Goal: Transaction & Acquisition: Complete application form

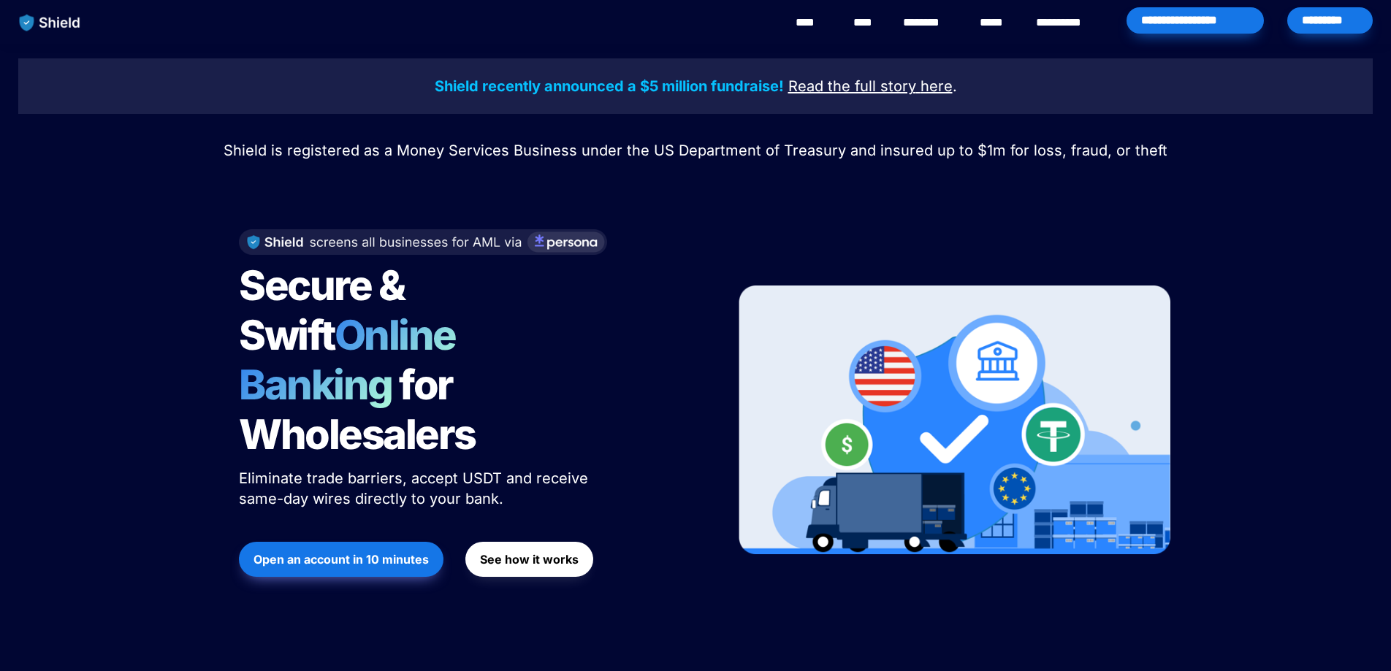
click at [364, 552] on strong "Open an account in 10 minutes" at bounding box center [340, 559] width 175 height 15
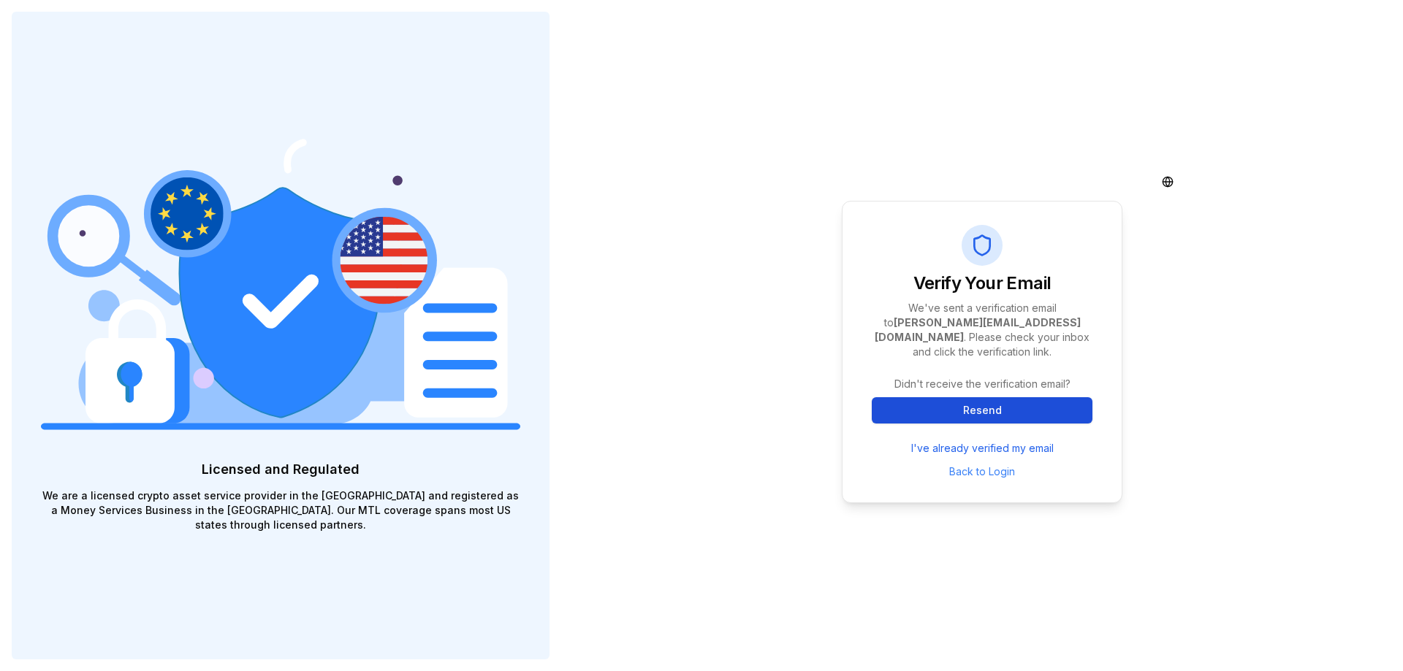
click at [1012, 401] on button "Resend" at bounding box center [981, 410] width 221 height 26
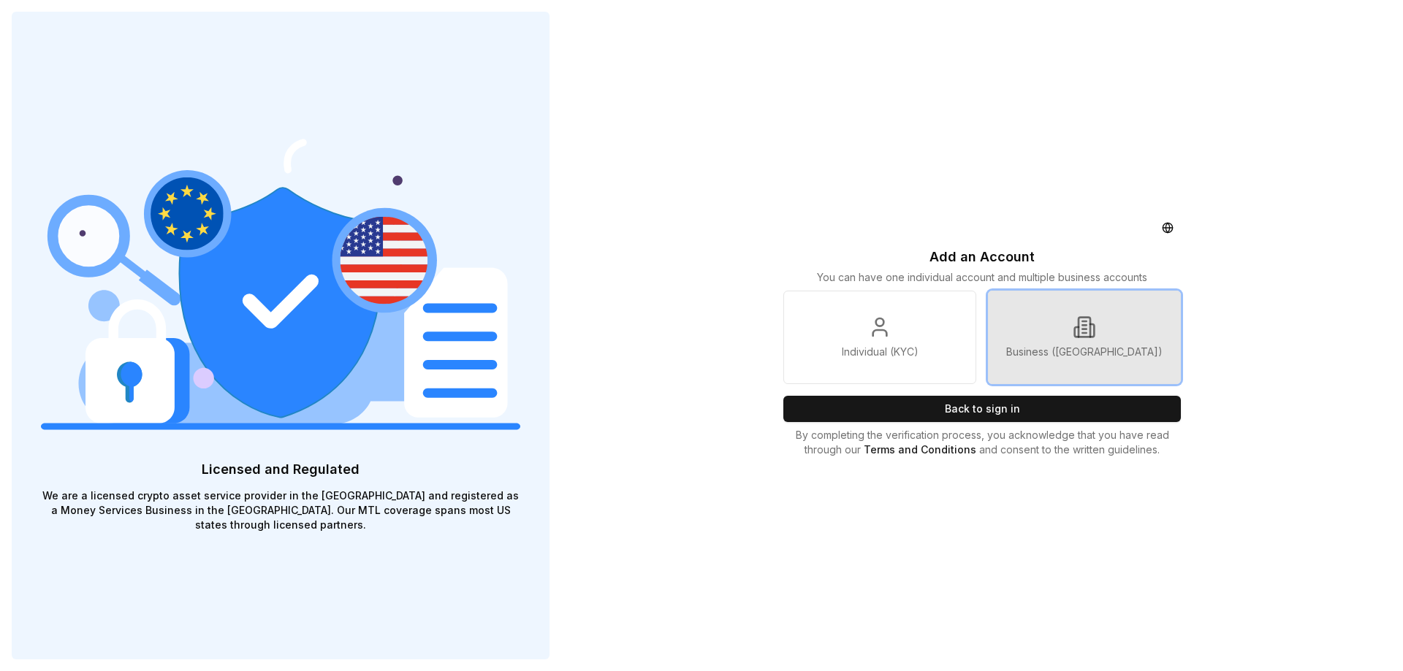
click at [1106, 353] on p "Business (KYB)" at bounding box center [1084, 352] width 156 height 15
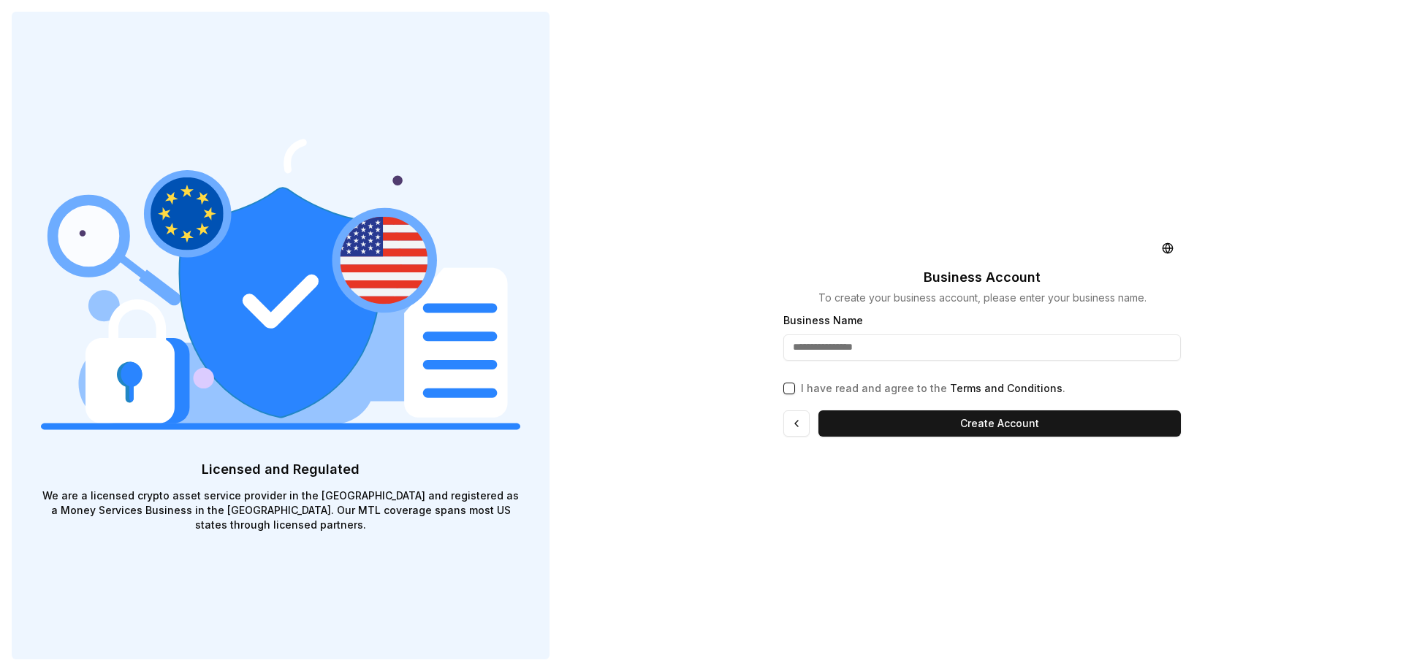
click at [906, 340] on input "Business Name" at bounding box center [981, 348] width 397 height 26
type input "**********"
click at [790, 391] on button "I have read and agree to the Terms and Conditions ." at bounding box center [789, 389] width 12 height 12
click at [945, 423] on button "Create Account" at bounding box center [999, 424] width 362 height 26
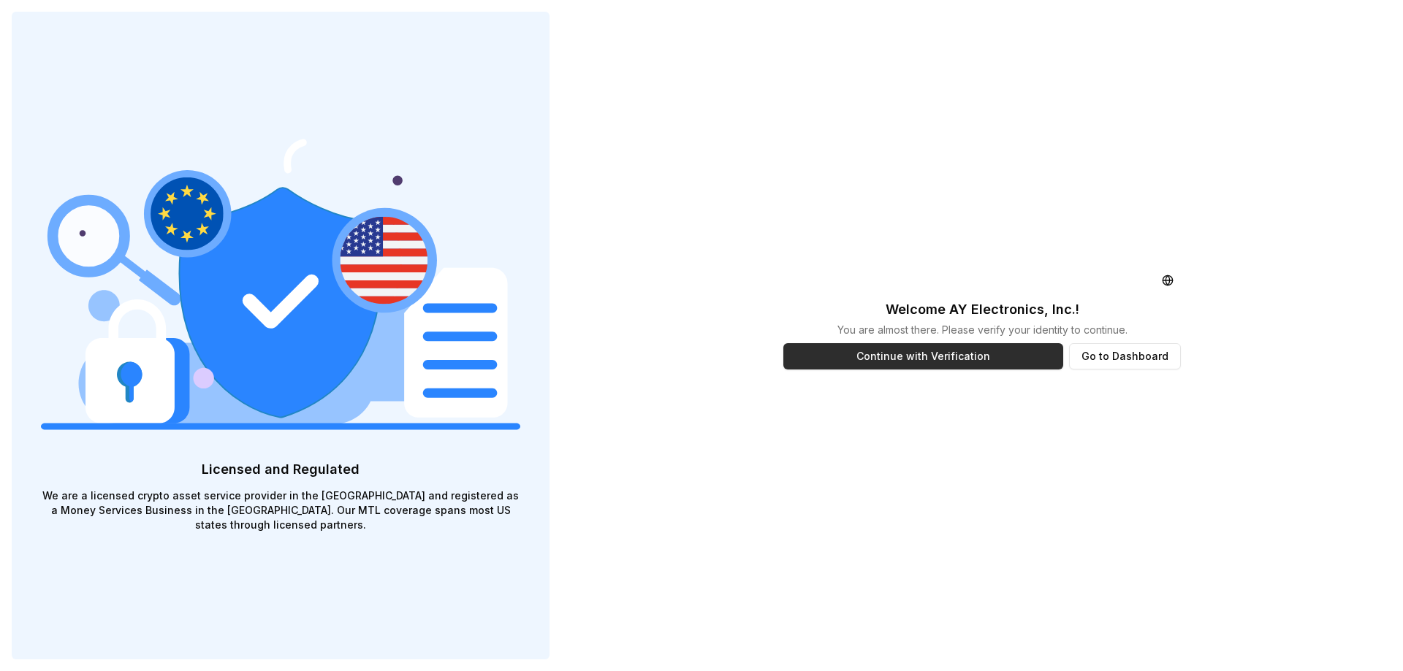
click at [957, 358] on button "Continue with Verification" at bounding box center [923, 356] width 280 height 26
click at [1113, 364] on button "Go to Dashboard" at bounding box center [1125, 356] width 112 height 26
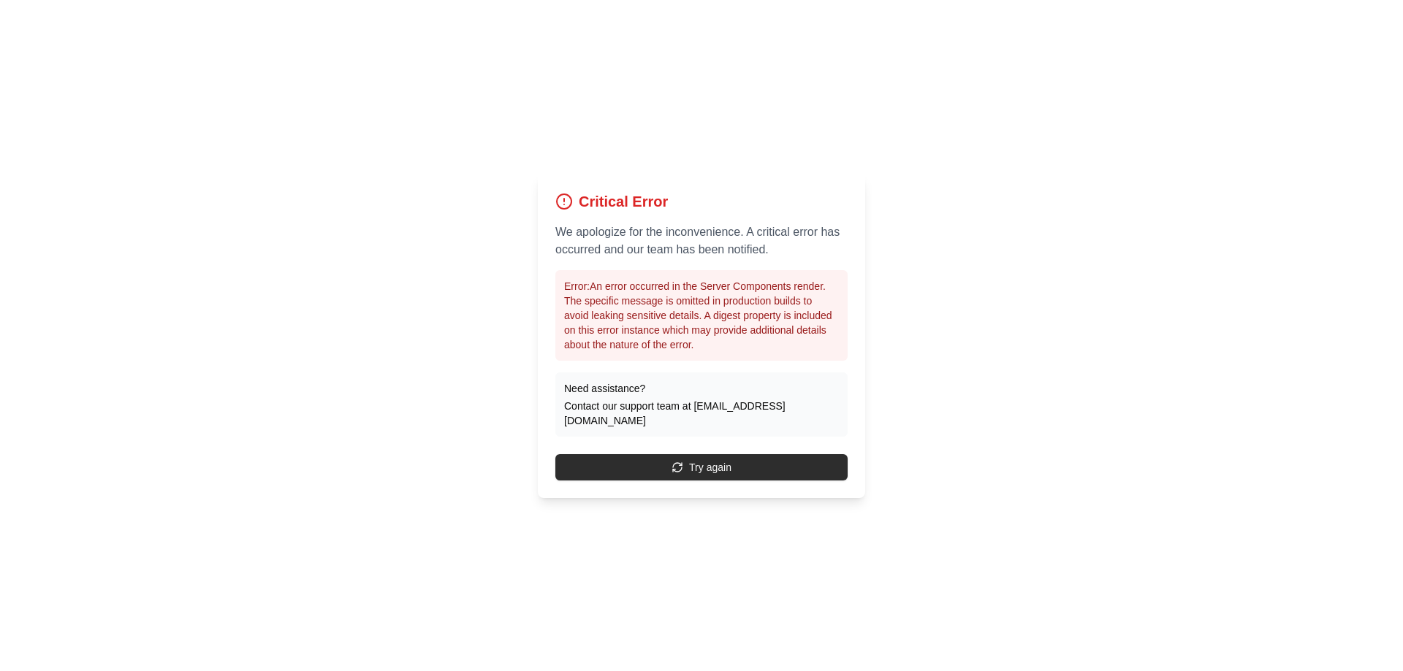
click at [752, 465] on button "Try again" at bounding box center [701, 467] width 292 height 26
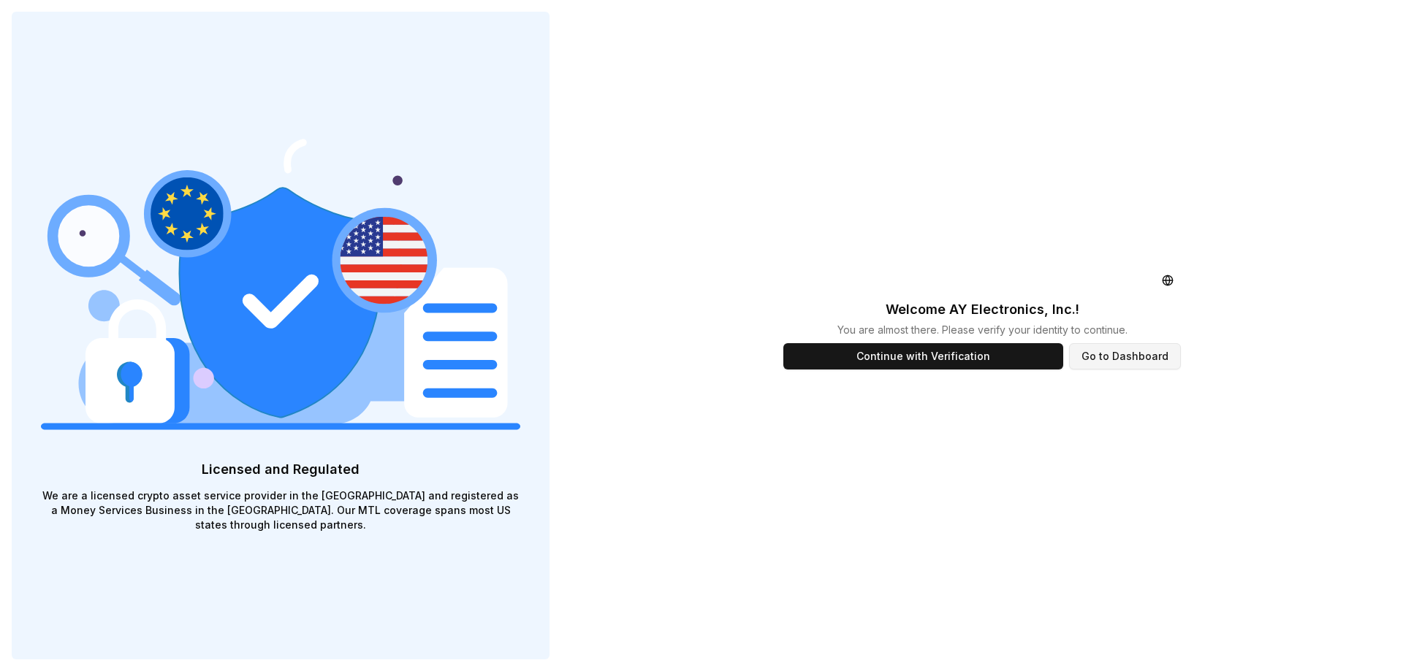
click at [1140, 352] on button "Go to Dashboard" at bounding box center [1125, 356] width 112 height 26
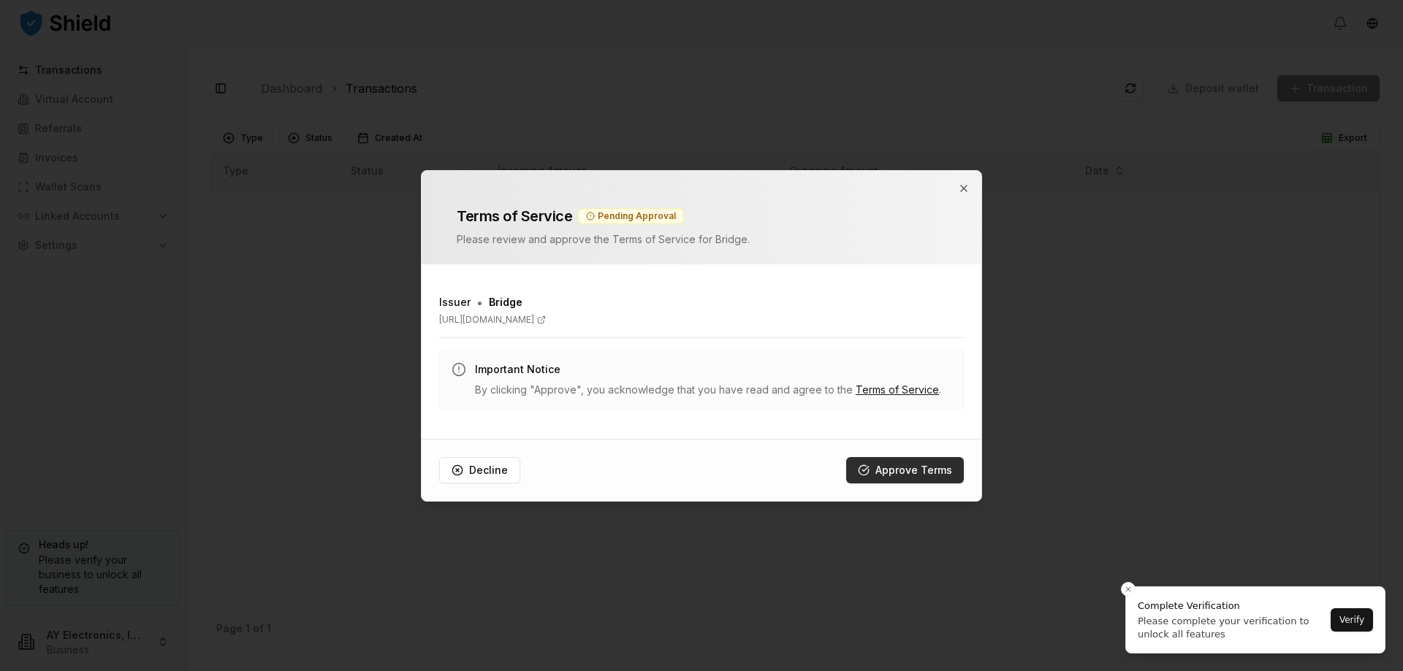
click at [907, 473] on button "Approve Terms" at bounding box center [905, 470] width 118 height 26
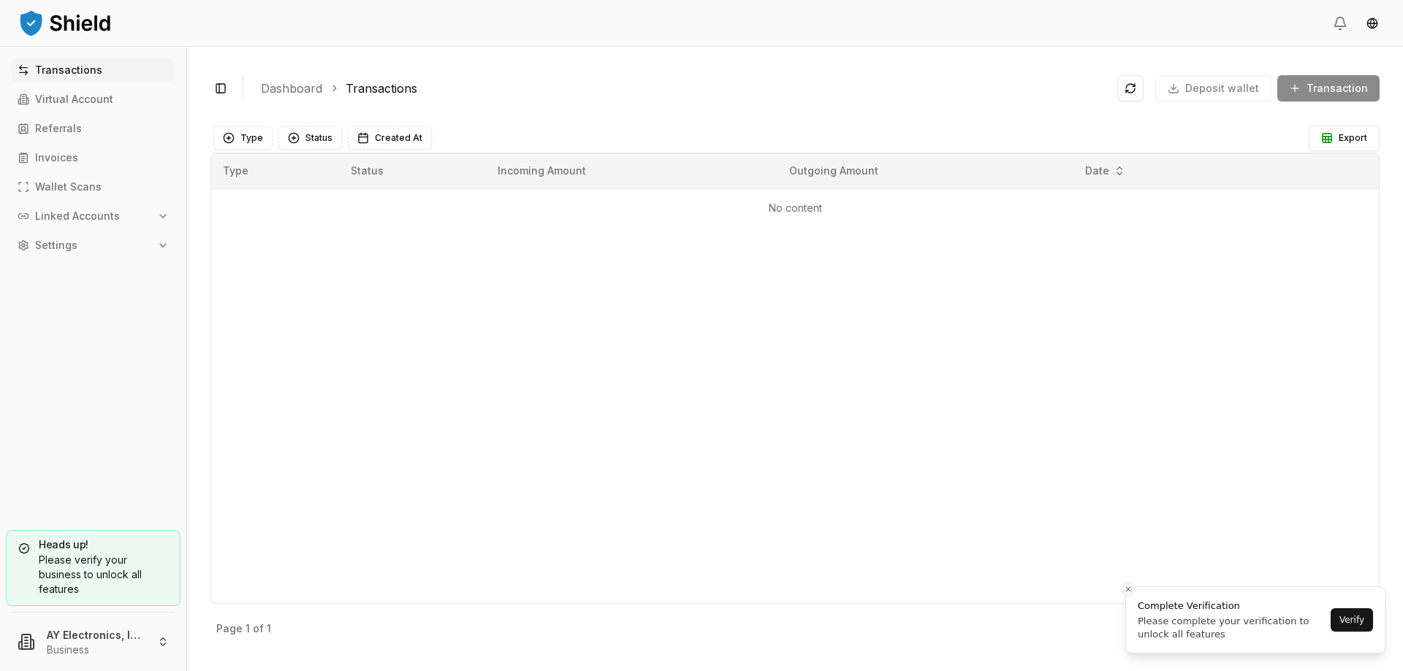
click at [1125, 592] on icon "Close toast" at bounding box center [1128, 589] width 9 height 9
click at [58, 104] on p "Virtual Account" at bounding box center [74, 99] width 78 height 10
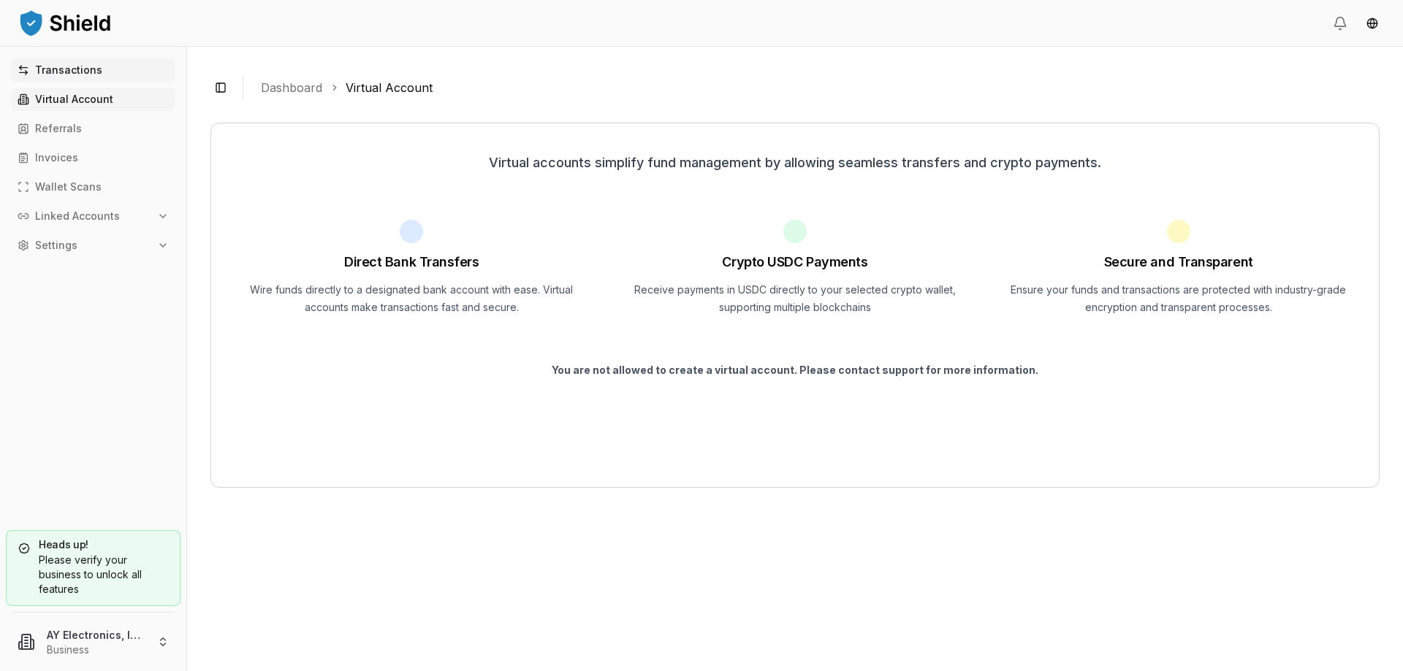
click at [60, 69] on p "Transactions" at bounding box center [68, 70] width 67 height 10
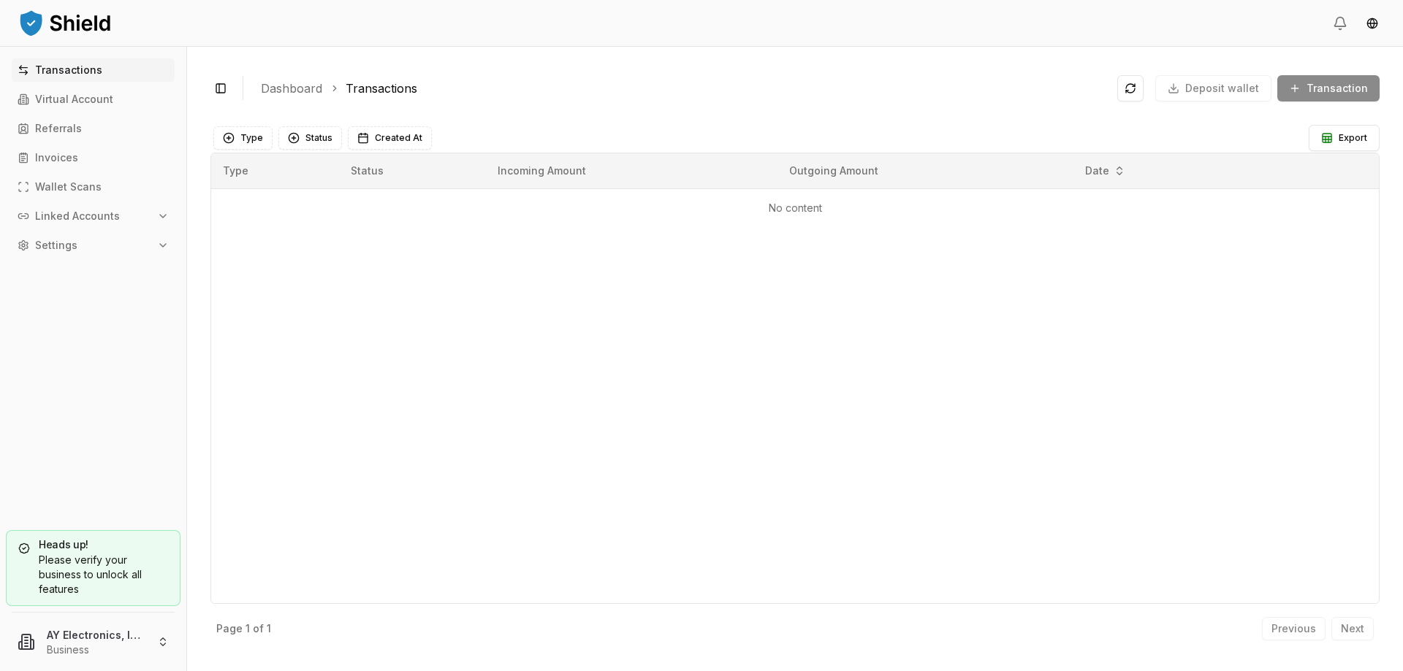
click at [920, 430] on div "Type Status Incoming Amount Outgoing Amount Date No content" at bounding box center [794, 378] width 1169 height 451
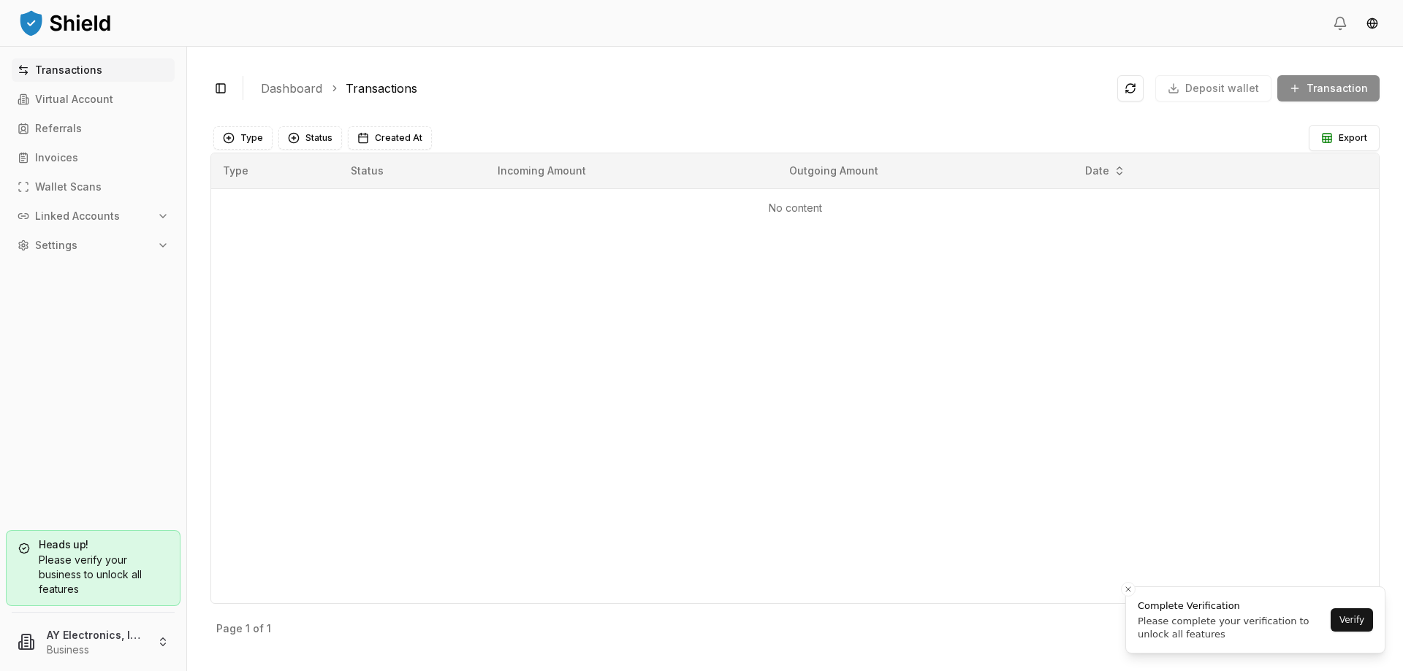
click at [91, 563] on div "Please verify your business to unlock all features" at bounding box center [93, 575] width 150 height 44
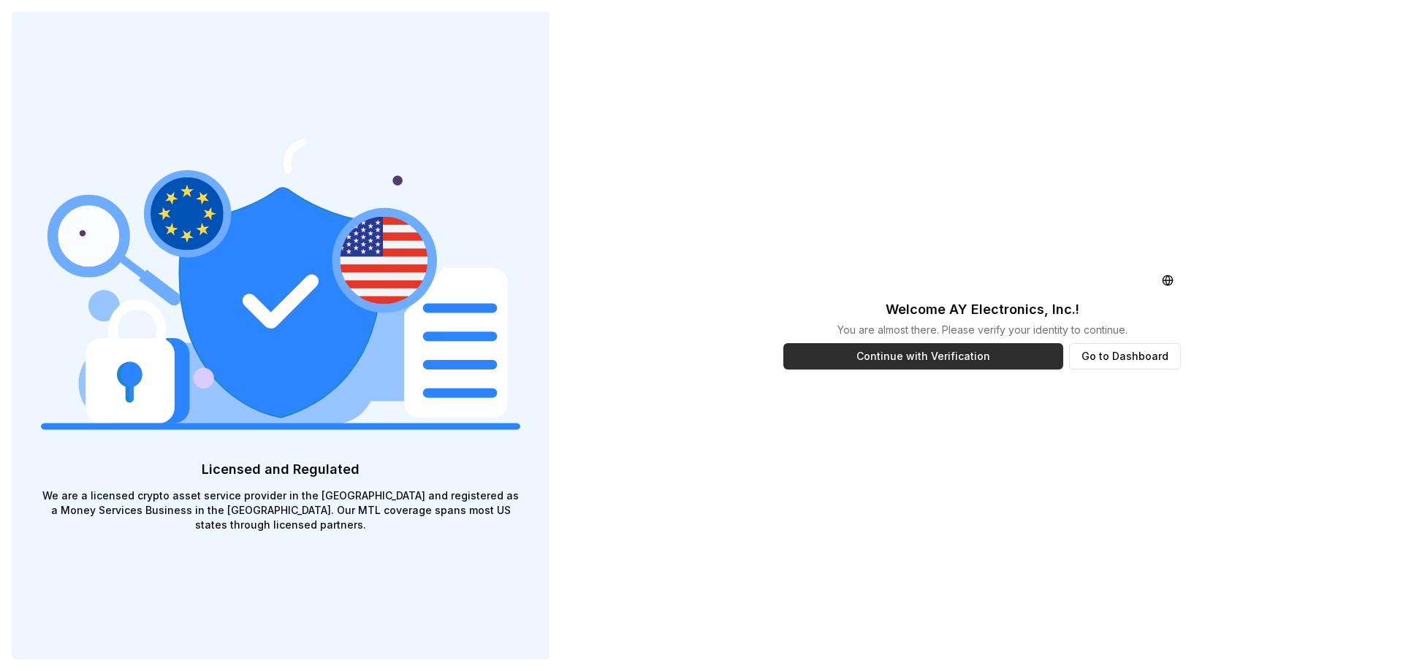
click at [931, 354] on button "Continue with Verification" at bounding box center [923, 356] width 280 height 26
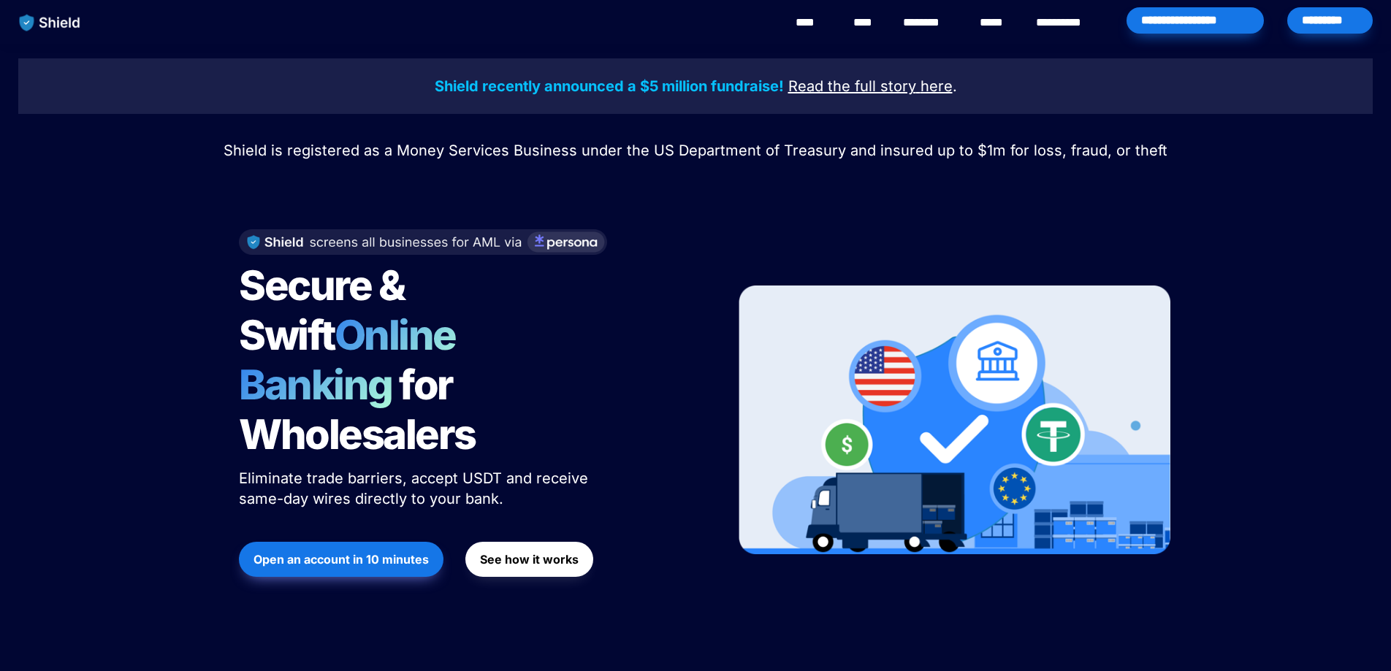
click at [519, 542] on button "See how it works" at bounding box center [529, 559] width 128 height 35
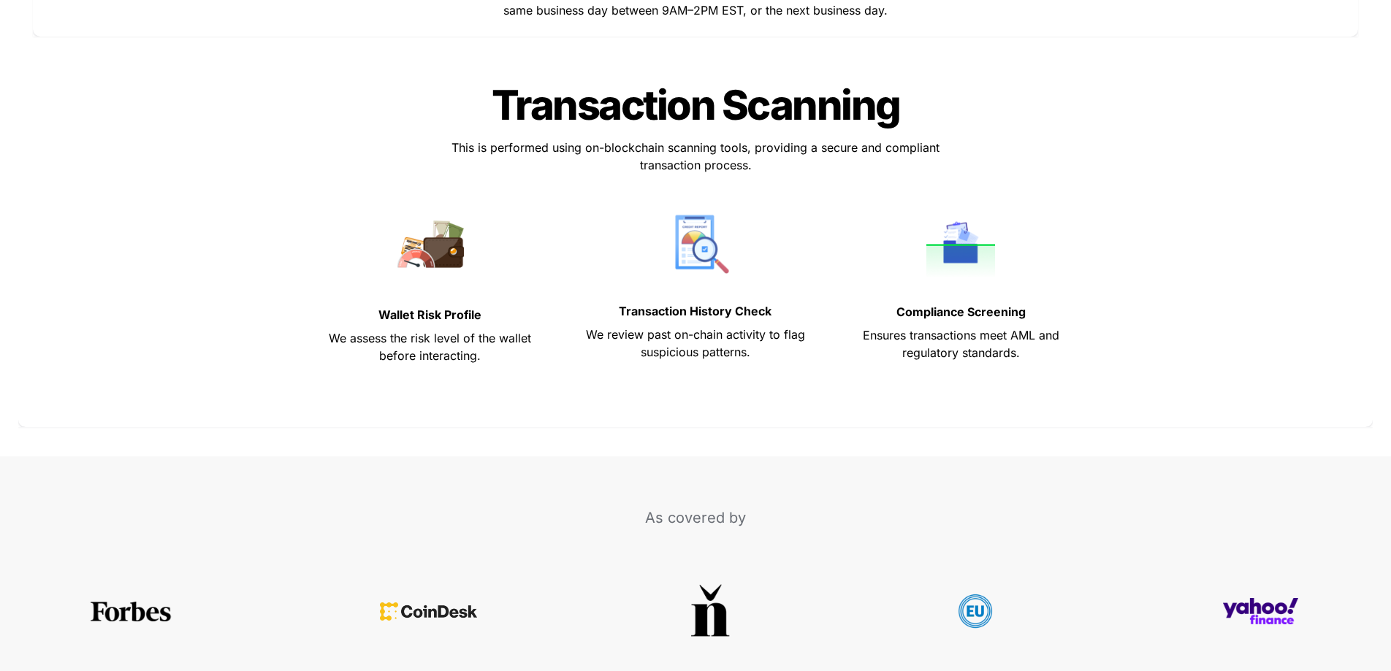
scroll to position [5966, 0]
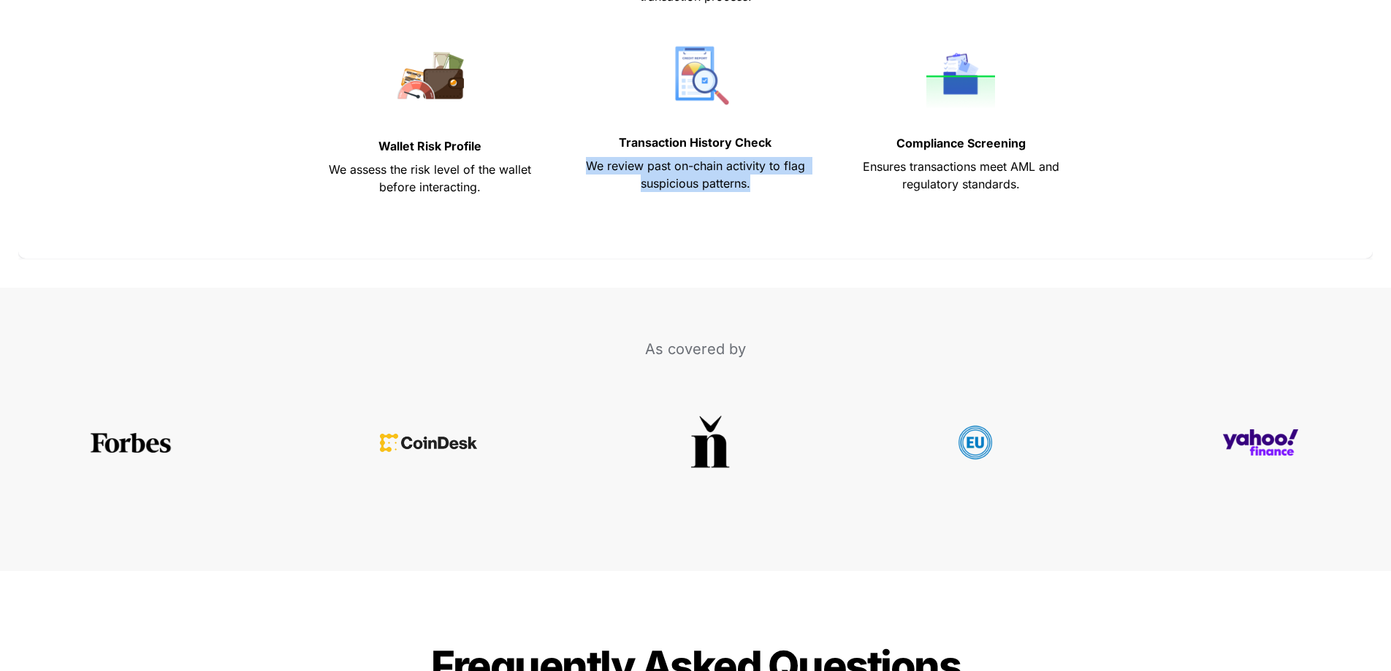
drag, startPoint x: 771, startPoint y: 190, endPoint x: 581, endPoint y: 160, distance: 192.3
click at [581, 160] on p "We review past on-chain activity to flag suspicious patterns." at bounding box center [695, 174] width 229 height 41
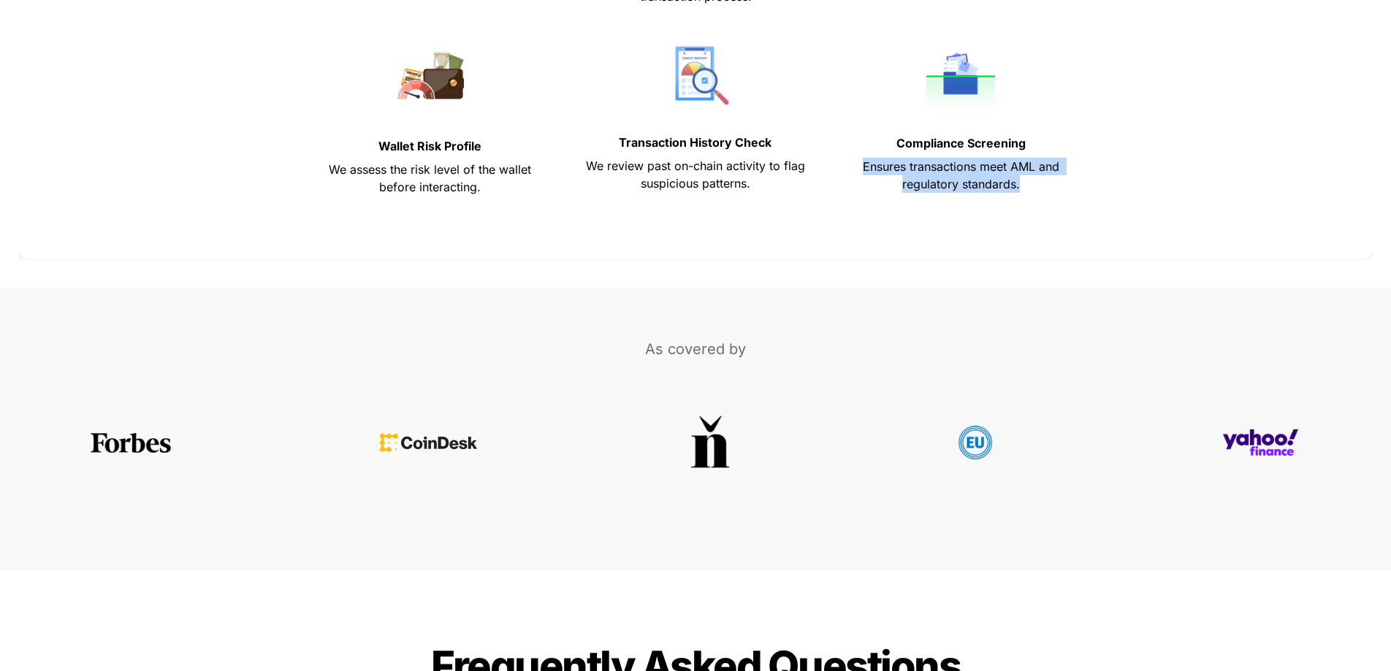
drag, startPoint x: 1039, startPoint y: 186, endPoint x: 852, endPoint y: 170, distance: 187.0
click at [852, 170] on p "Ensures transactions meet AML and regulatory standards." at bounding box center [961, 175] width 229 height 41
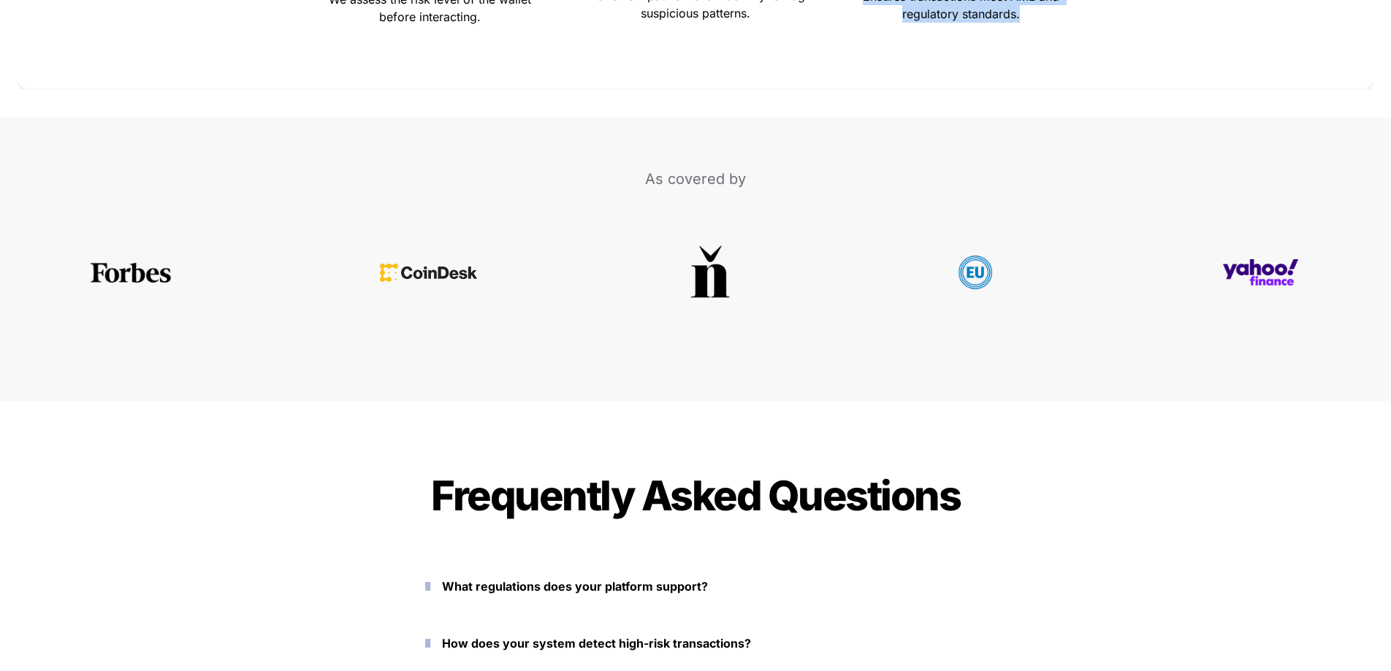
scroll to position [6477, 0]
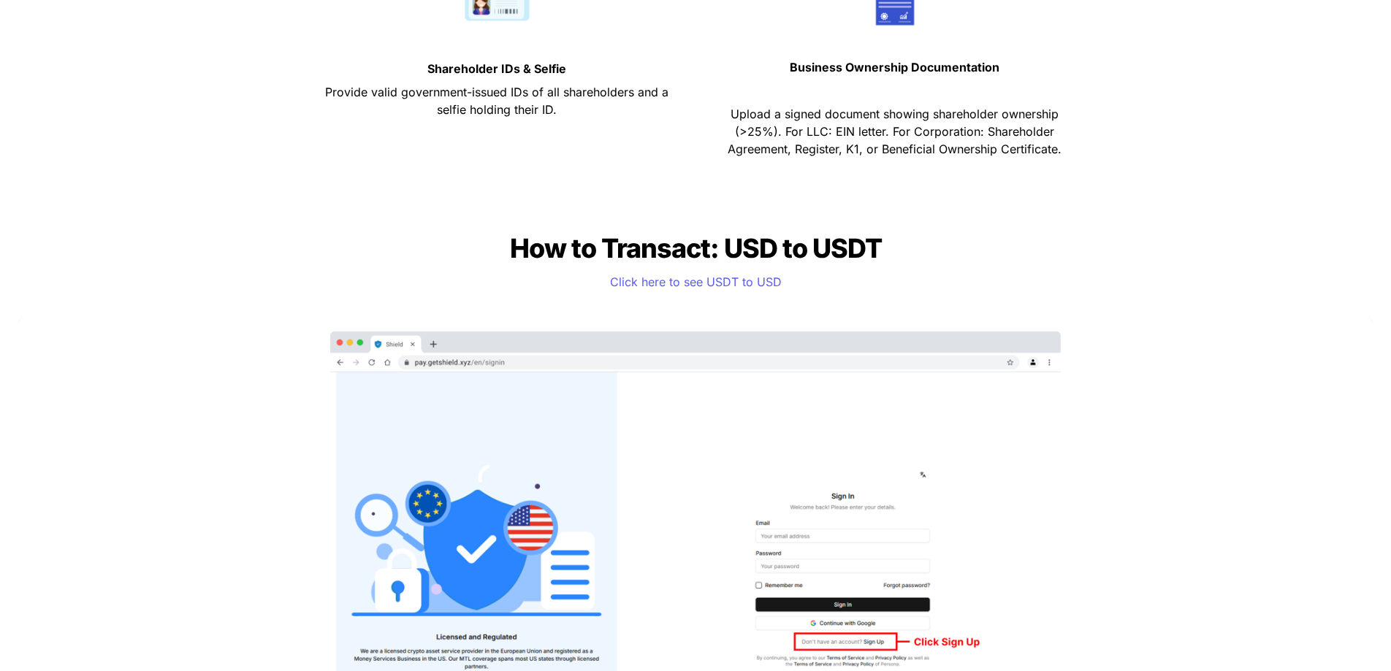
scroll to position [0, 0]
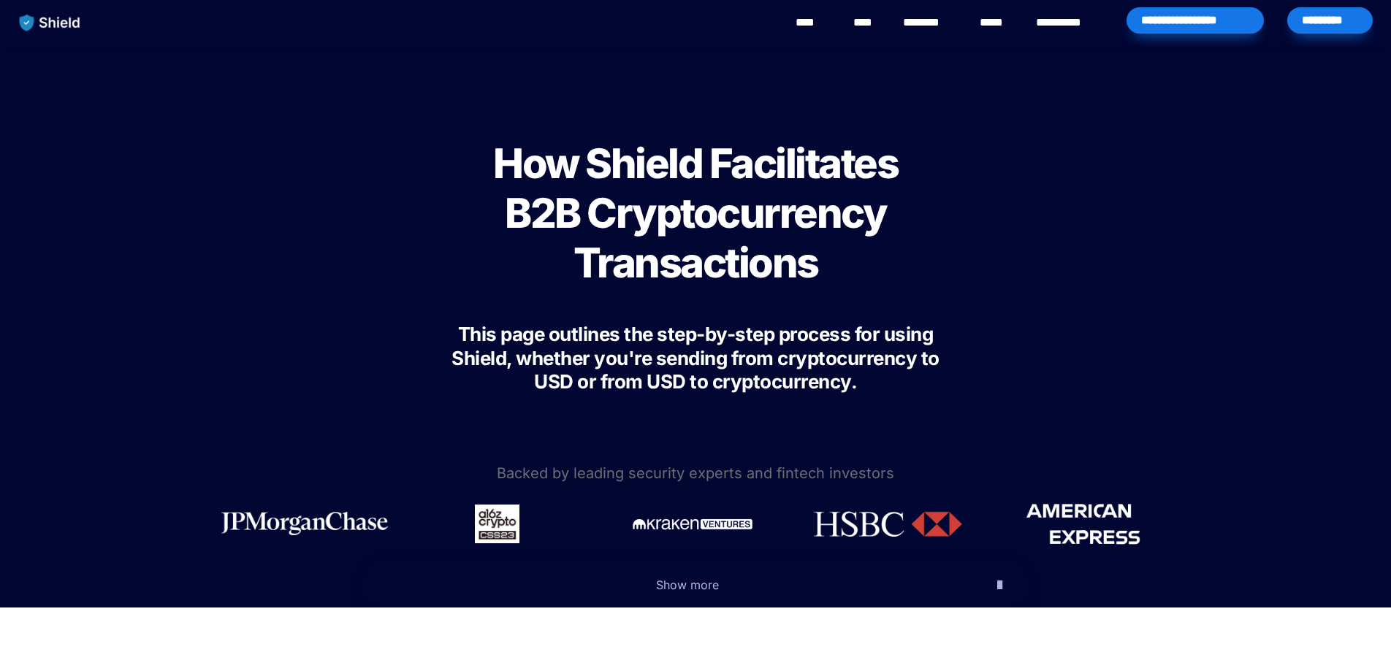
click at [1182, 18] on div "**********" at bounding box center [1194, 20] width 137 height 26
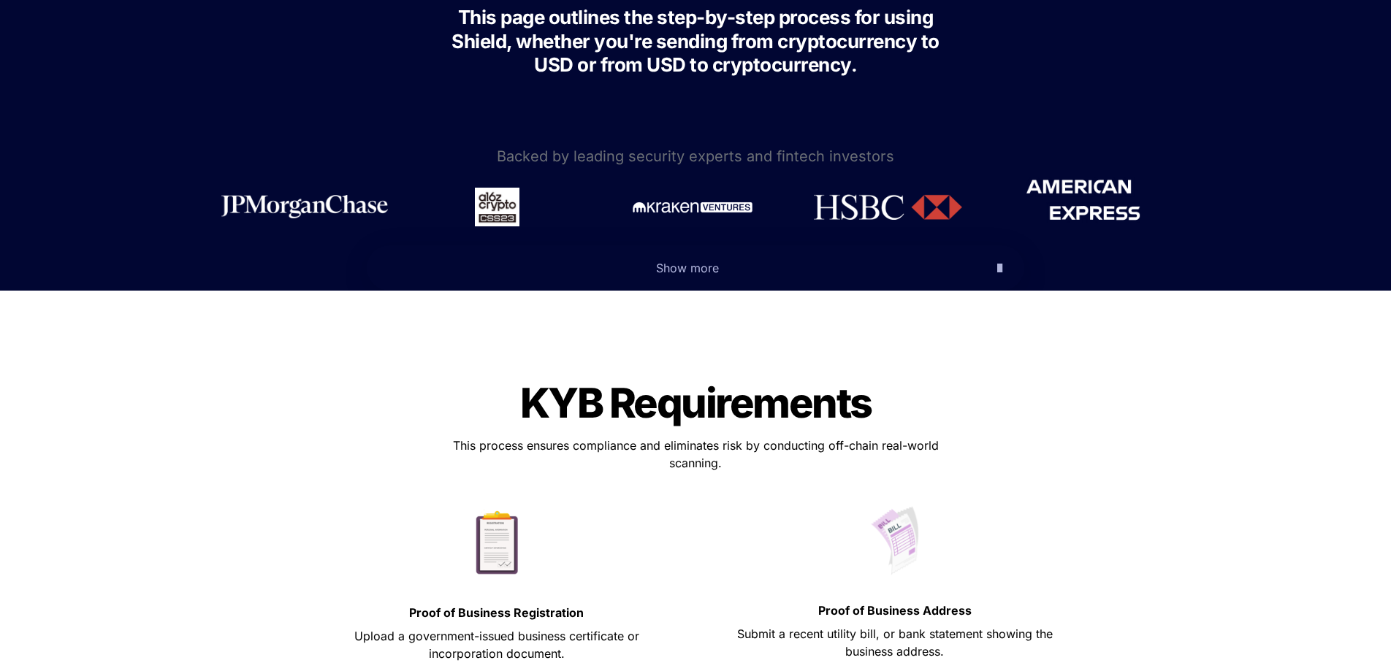
scroll to position [341, 0]
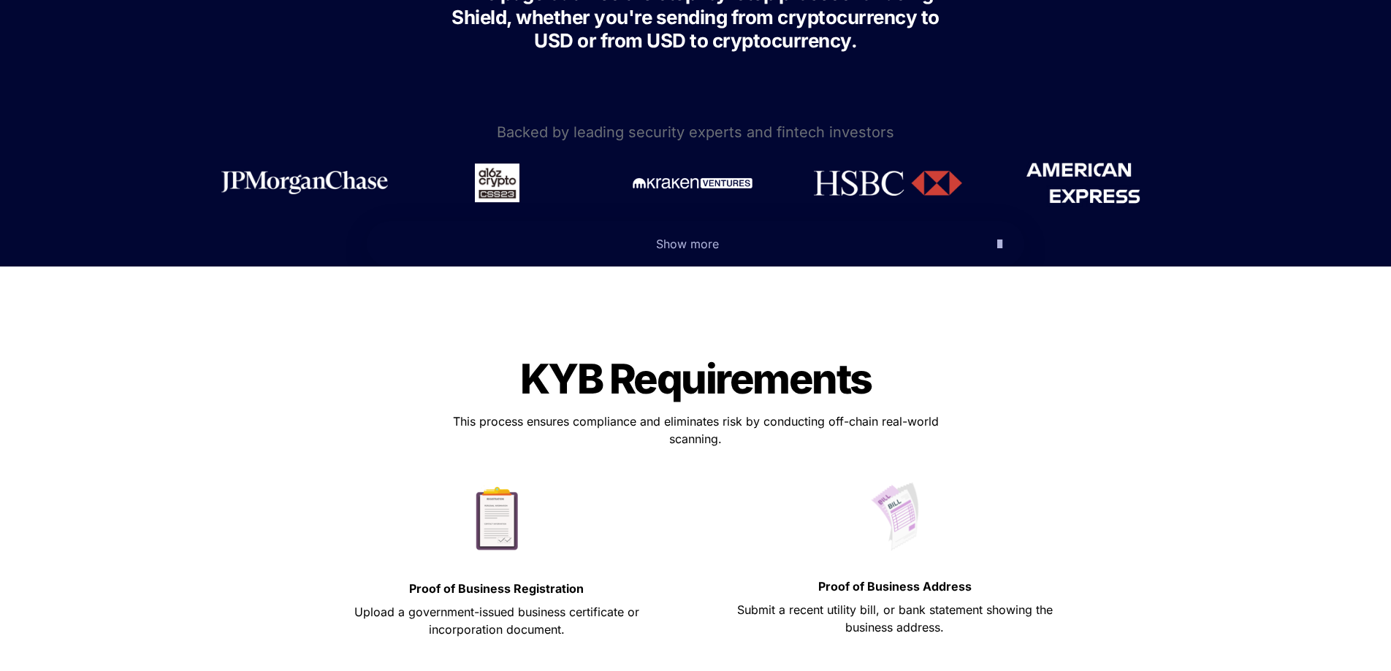
click at [682, 243] on span "Show more" at bounding box center [687, 244] width 63 height 15
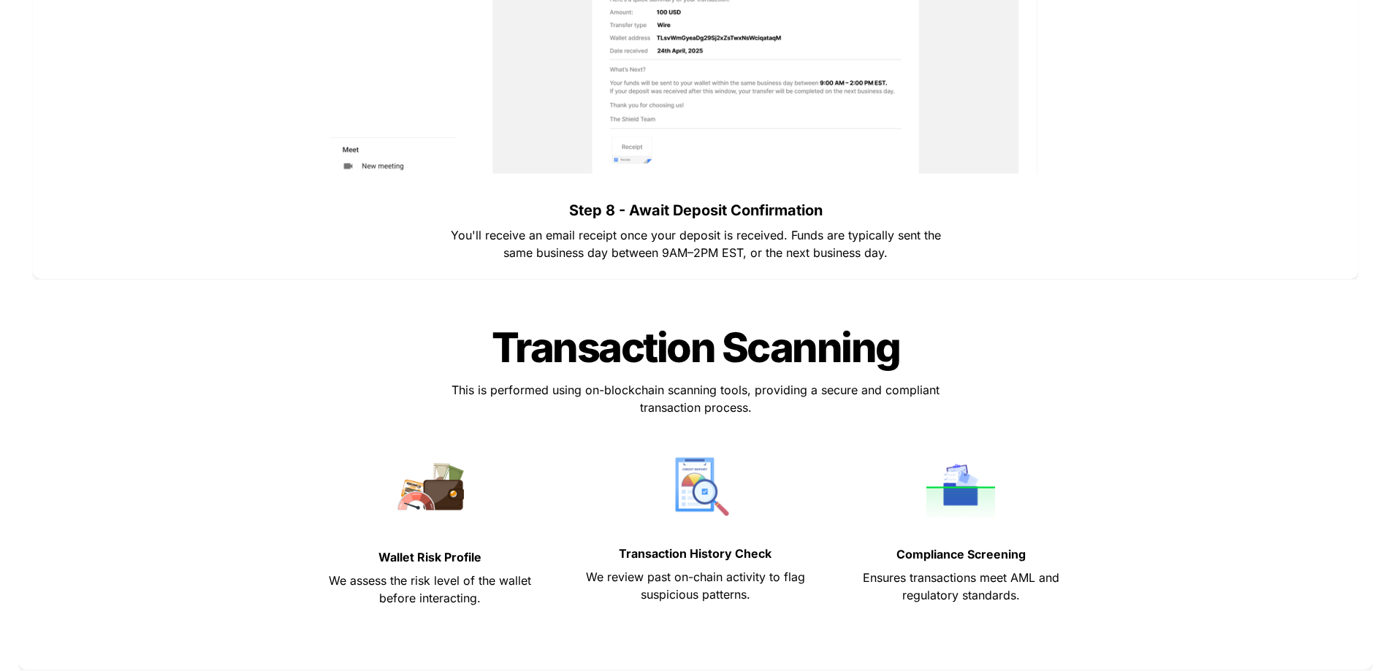
scroll to position [7136, 0]
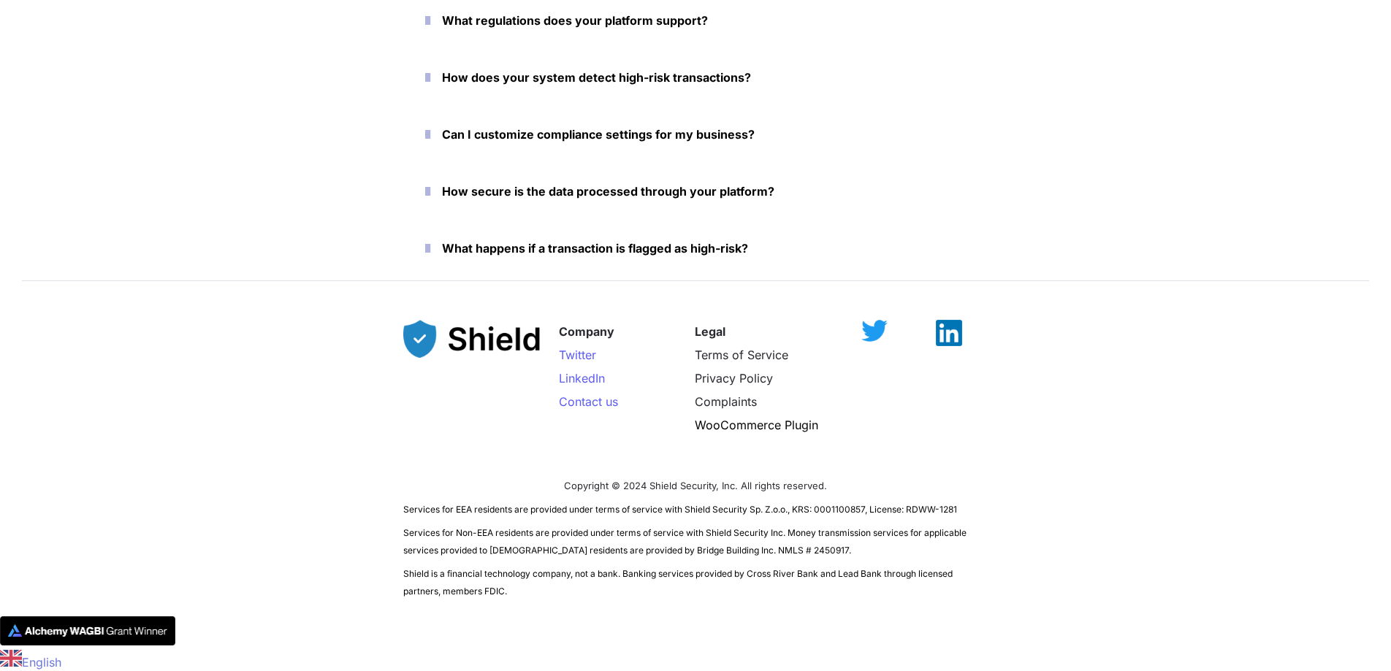
click at [1210, 294] on div "Company Twitter LinkedIn Contact us Legal Terms of Service Privacy Policy Compl…" at bounding box center [695, 454] width 1391 height 326
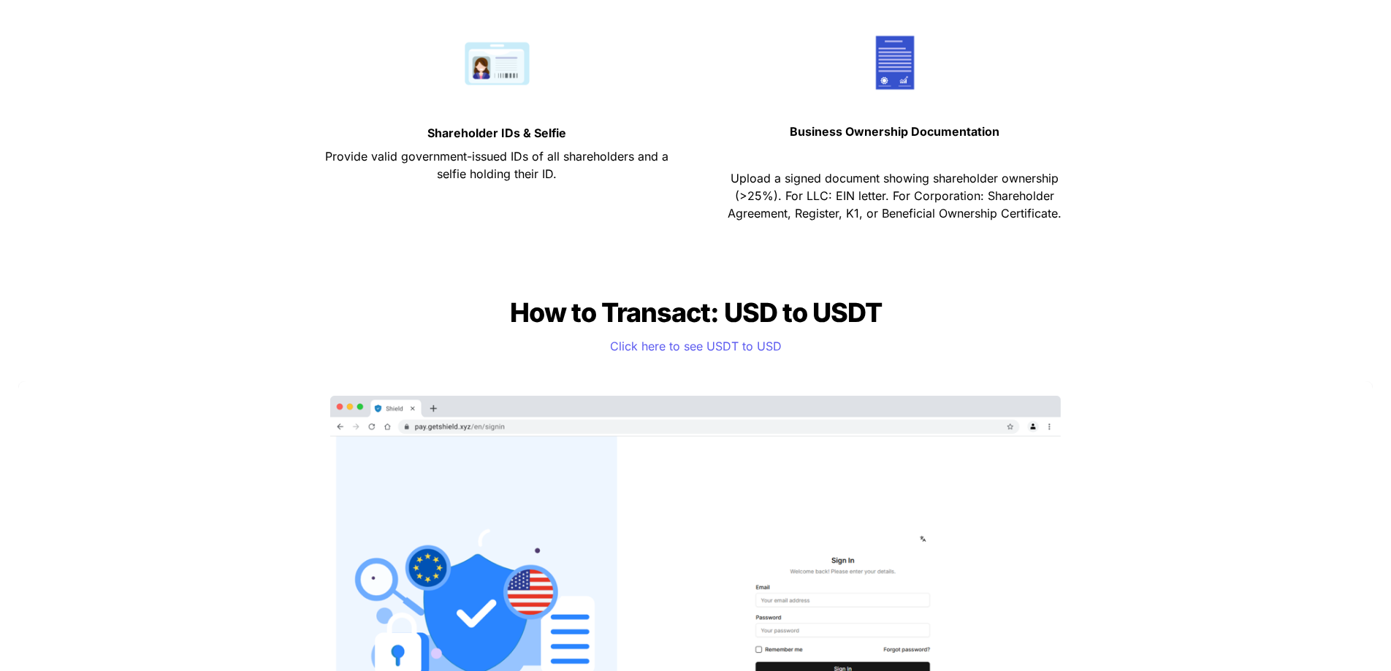
scroll to position [0, 0]
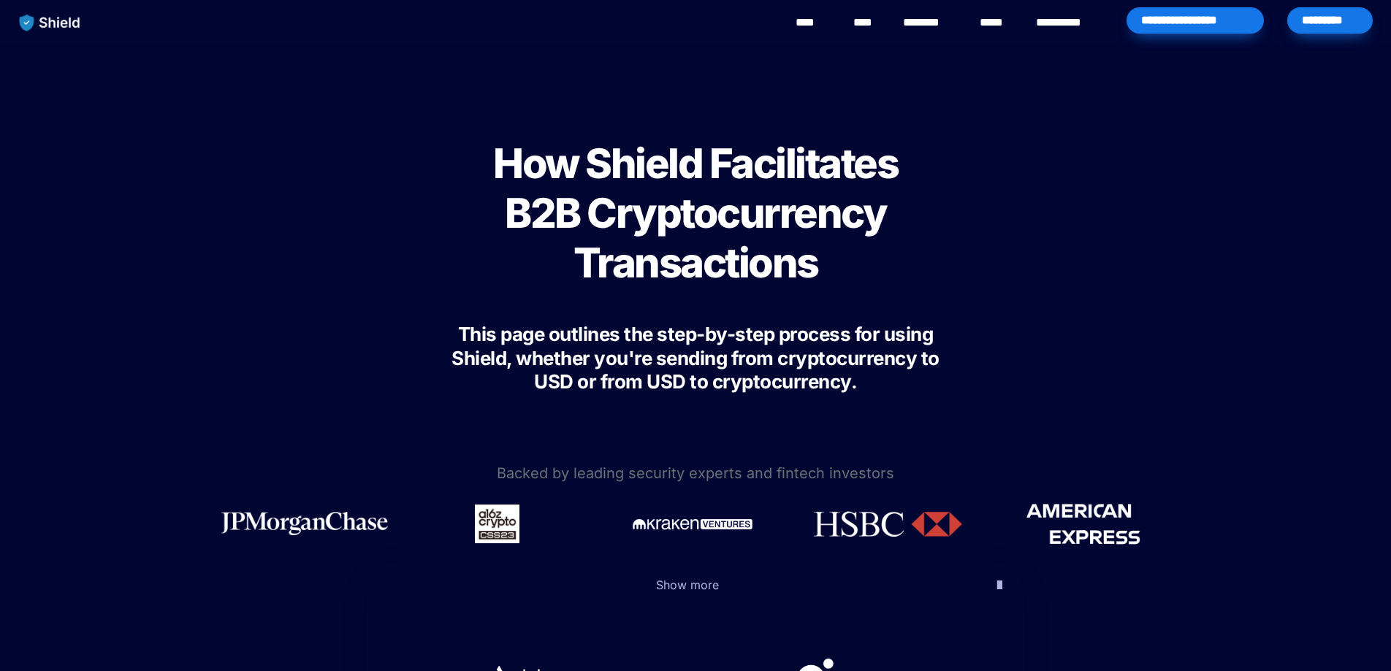
click at [929, 20] on link "********" at bounding box center [929, 23] width 52 height 18
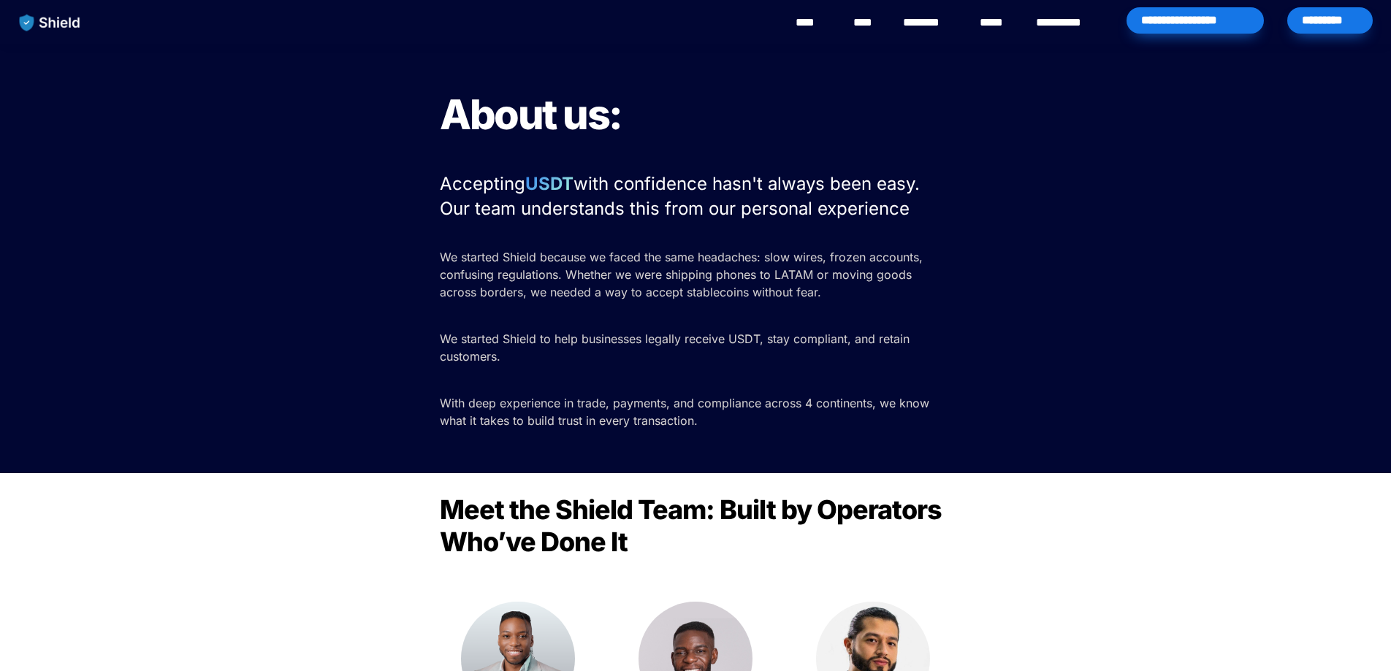
click at [994, 18] on link "****" at bounding box center [996, 23] width 32 height 18
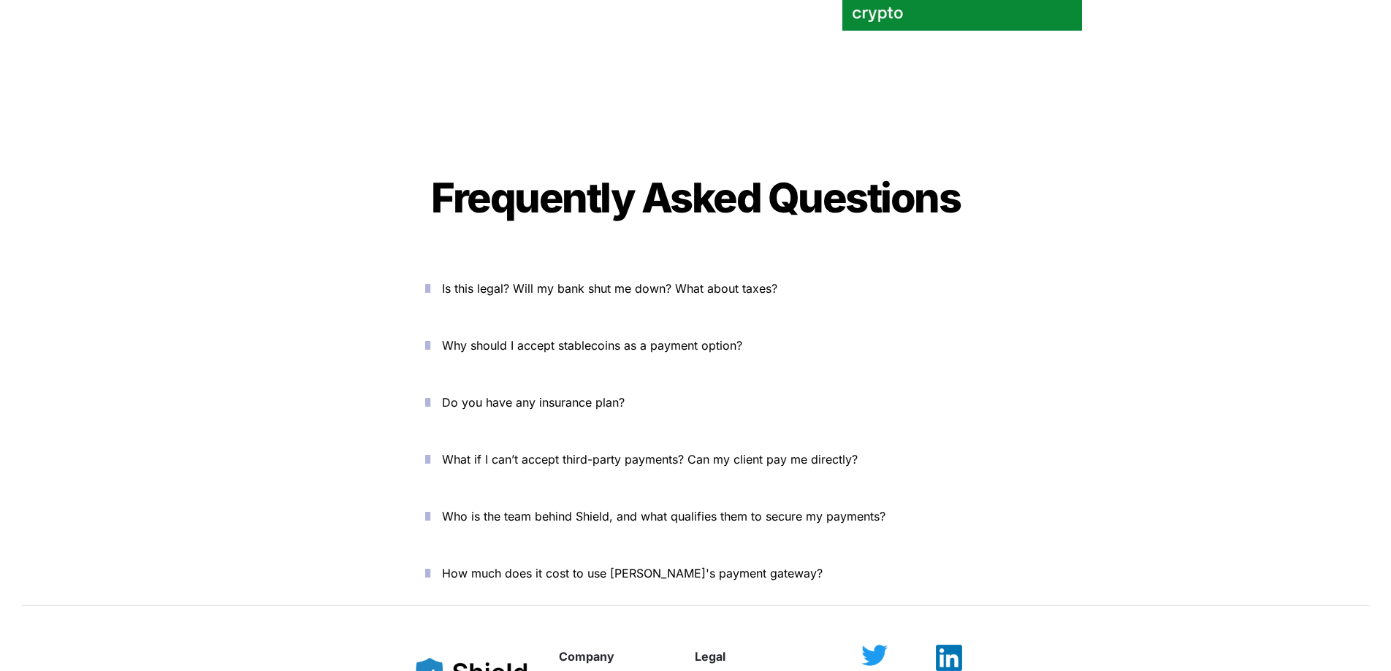
scroll to position [4922, 0]
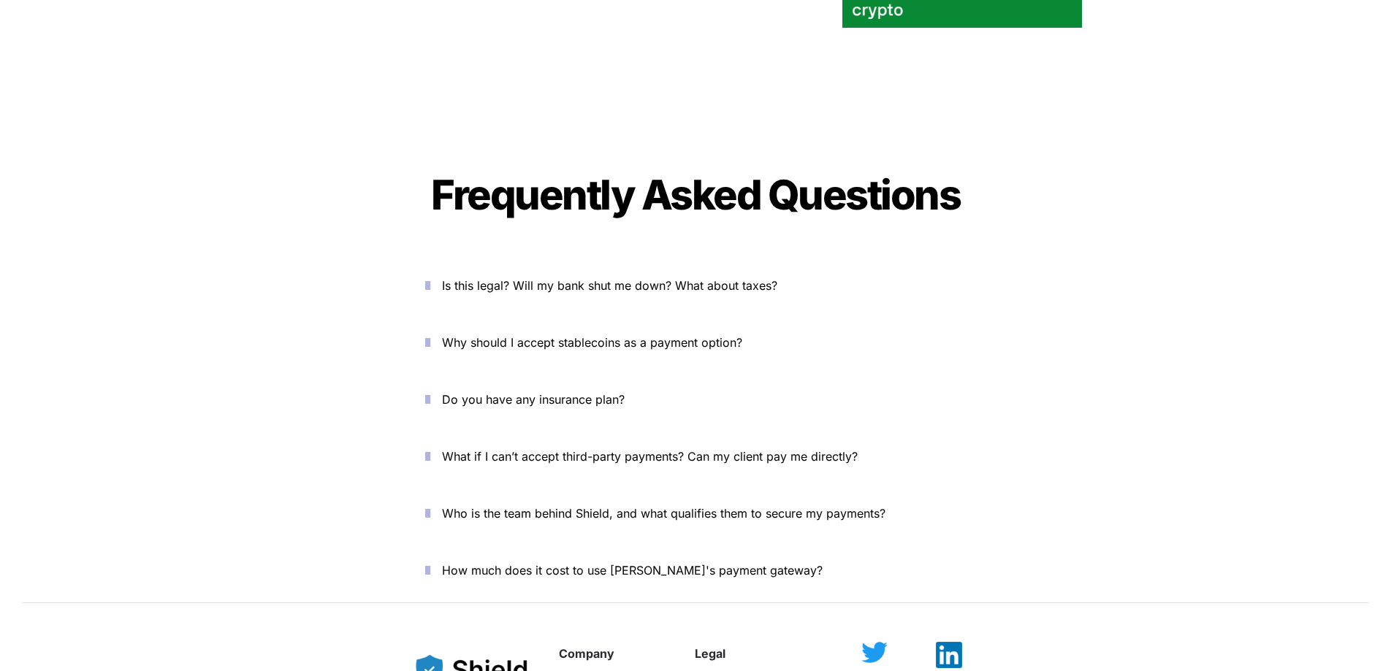
click at [652, 335] on span "Why should I accept stablecoins as a payment option?" at bounding box center [592, 342] width 300 height 15
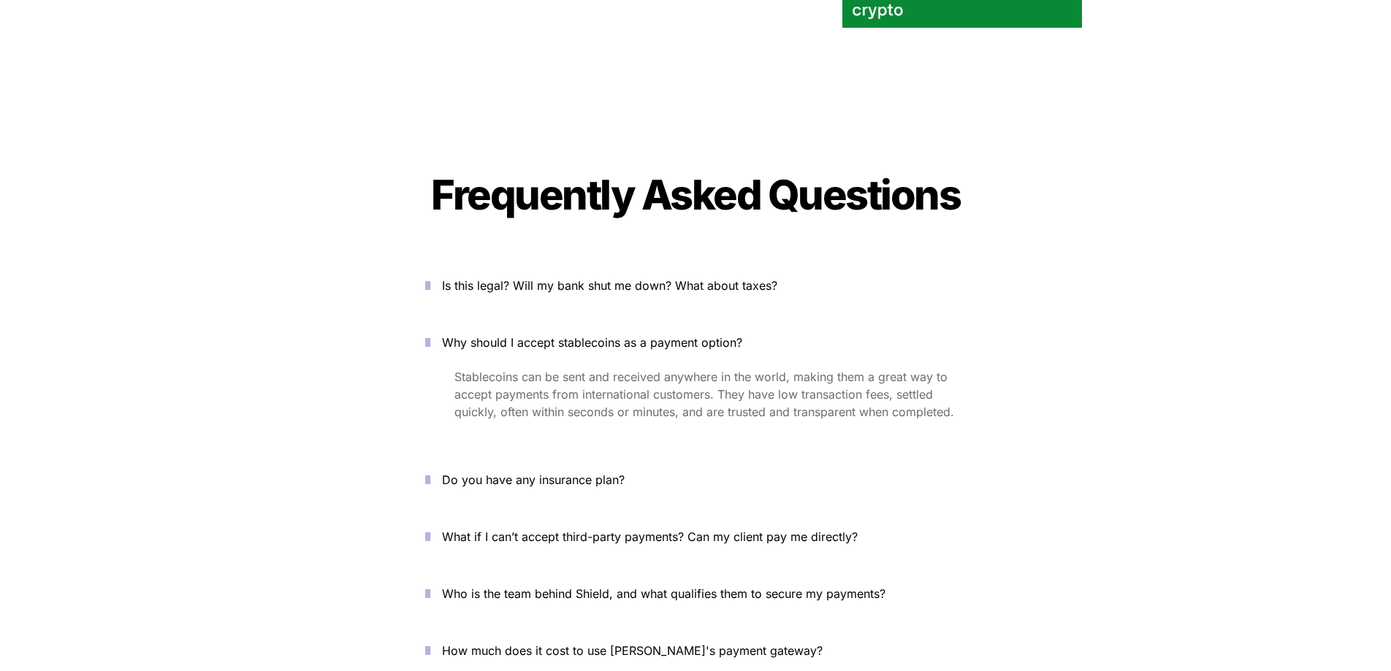
click at [551, 278] on span "Is this legal? Will my bank shut me down? What about taxes?" at bounding box center [609, 285] width 335 height 15
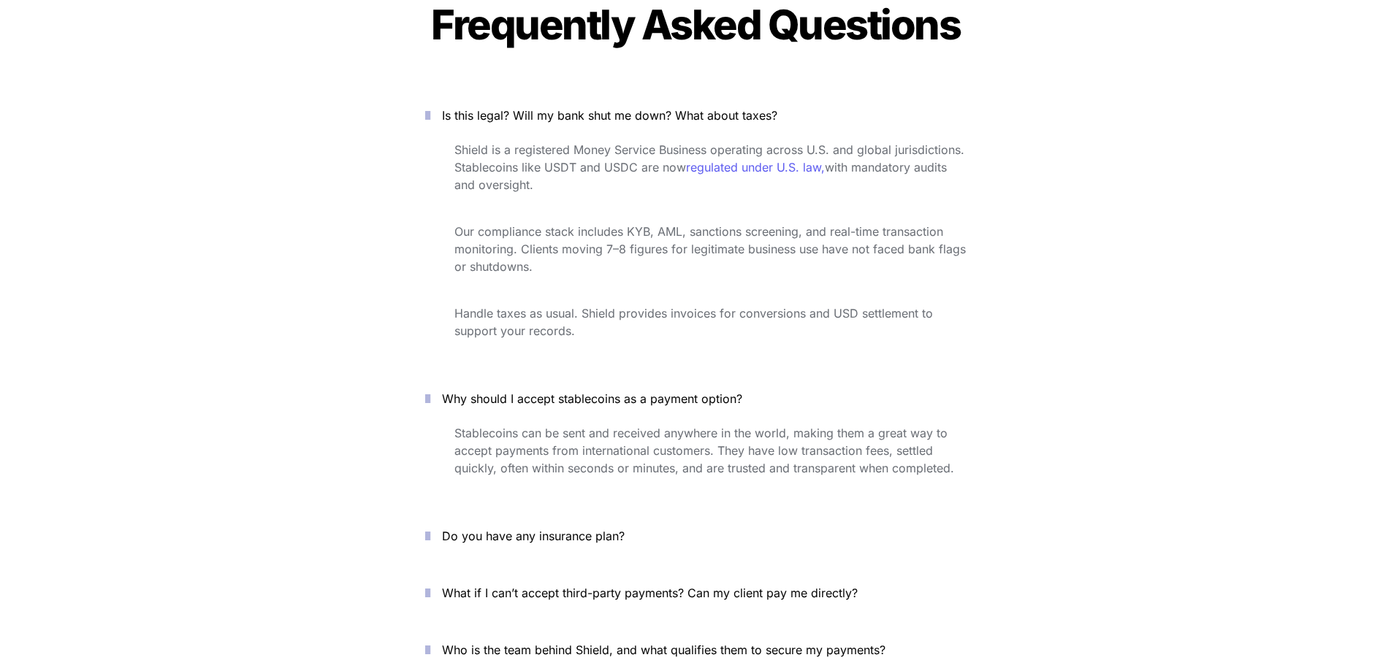
scroll to position [5262, 0]
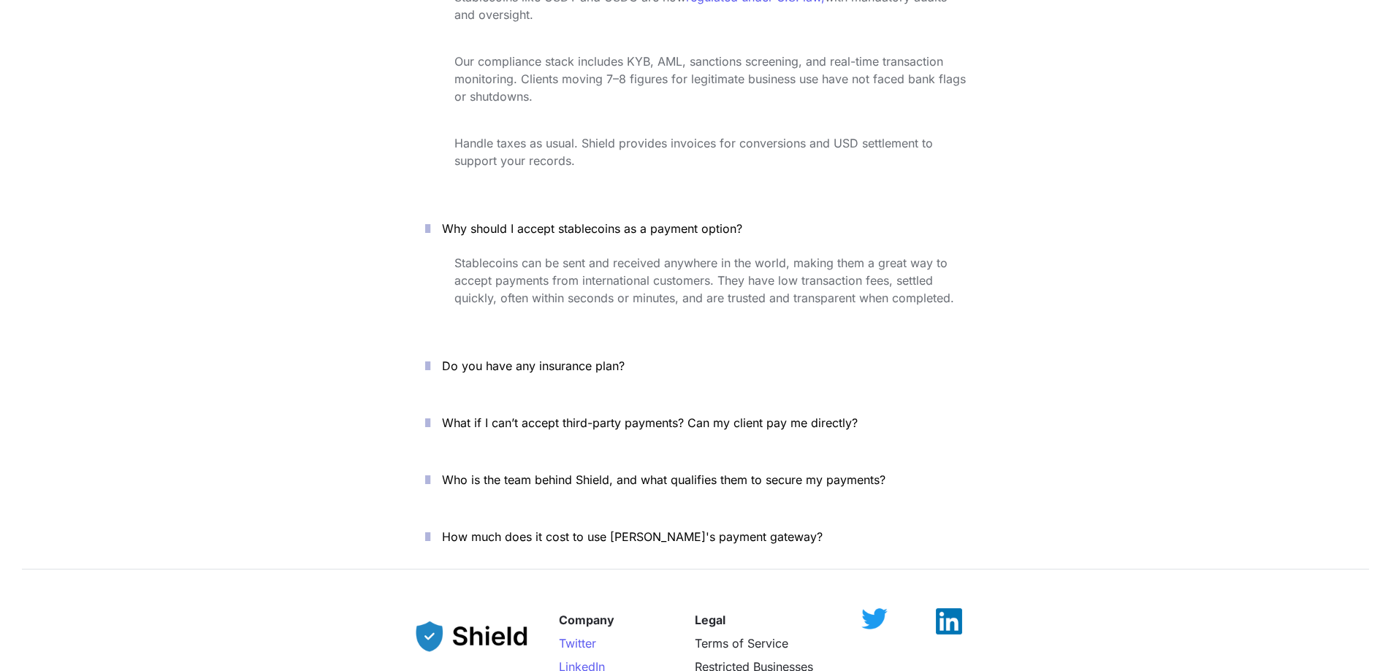
click at [837, 416] on span "What if I can’t accept third-party payments? Can my client pay me directly?" at bounding box center [650, 423] width 416 height 15
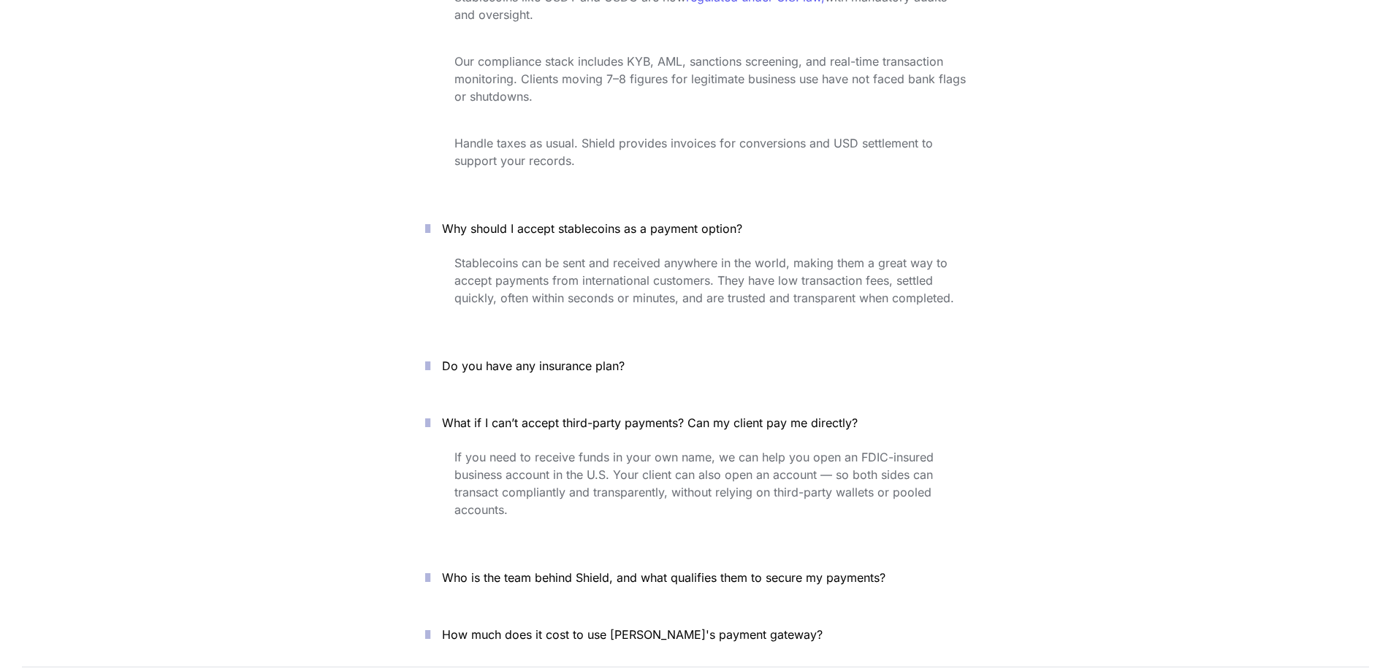
click at [695, 627] on span "How much does it cost to use [PERSON_NAME]'s payment gateway?" at bounding box center [632, 634] width 381 height 15
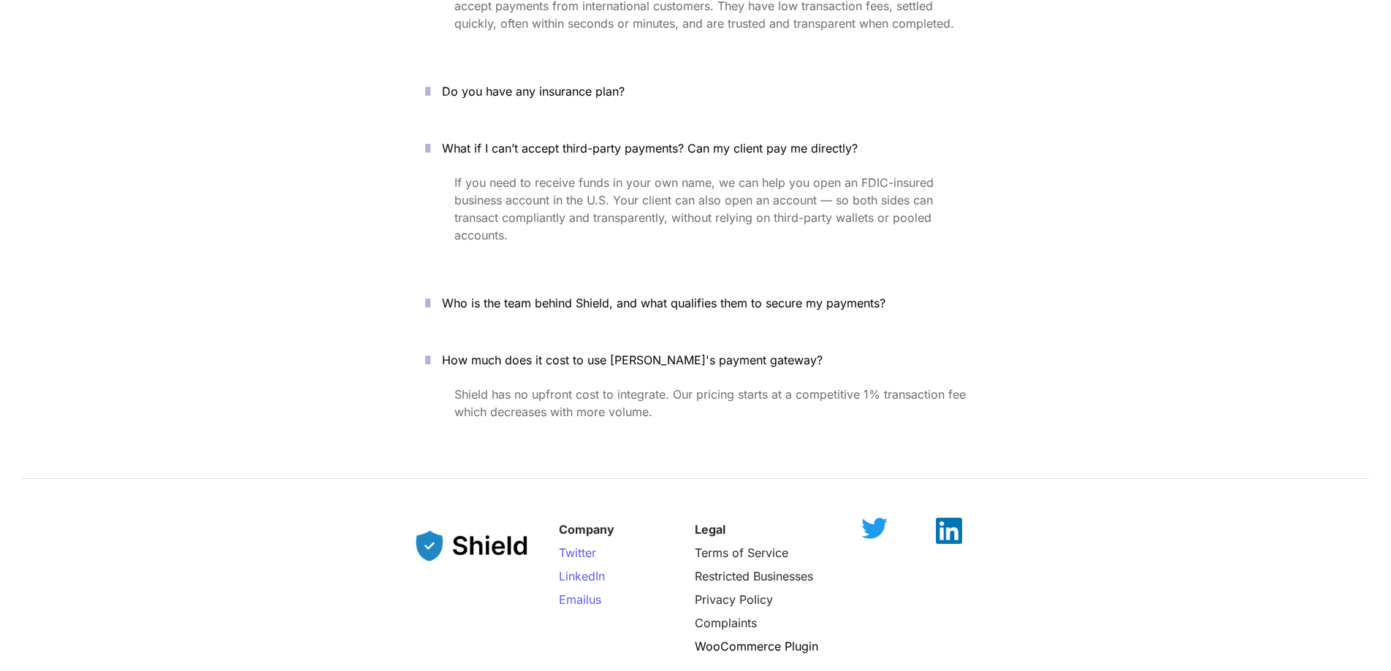
scroll to position [5604, 0]
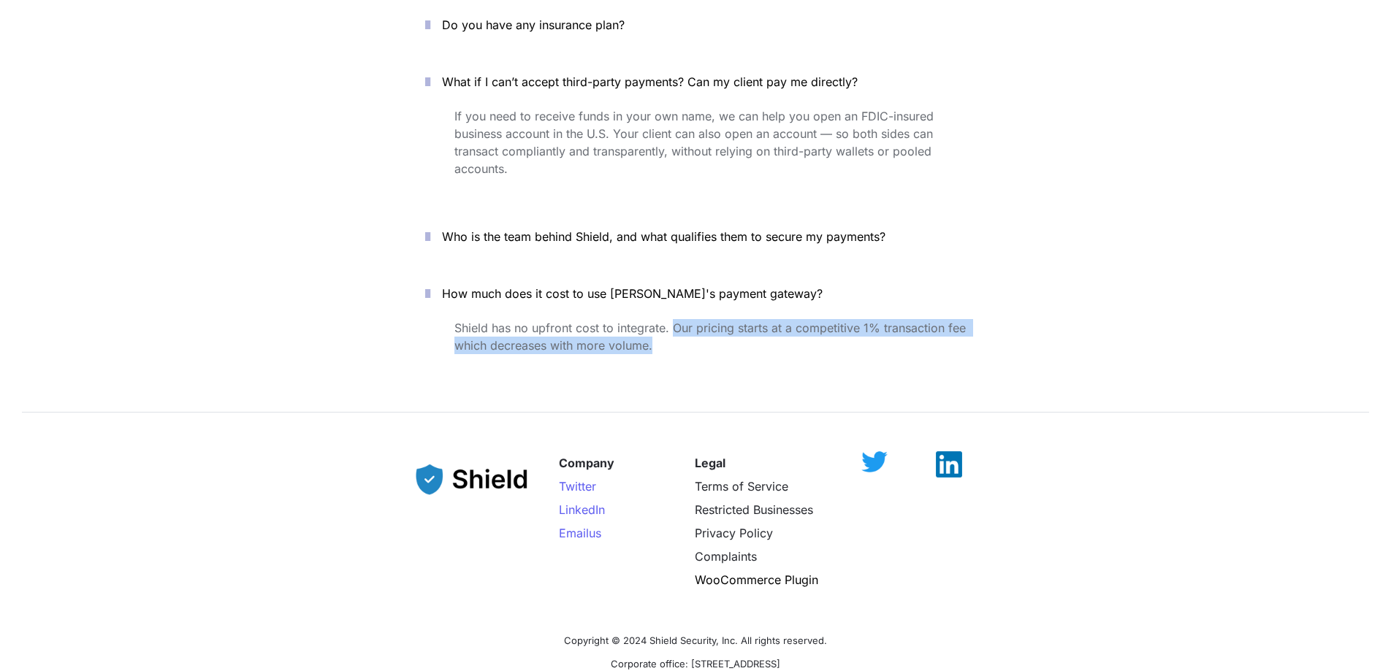
drag, startPoint x: 731, startPoint y: 299, endPoint x: 671, endPoint y: 275, distance: 64.3
click at [671, 316] on p "Shield has no upfront cost to integrate. Our pricing starts at a competitive 1%…" at bounding box center [709, 336] width 511 height 41
copy span "Our pricing starts at a competitive 1% transaction fee which decreases with mor…"
click at [721, 229] on span "Who is the team behind Shield, and what qualifies them to secure my payments?" at bounding box center [663, 236] width 443 height 15
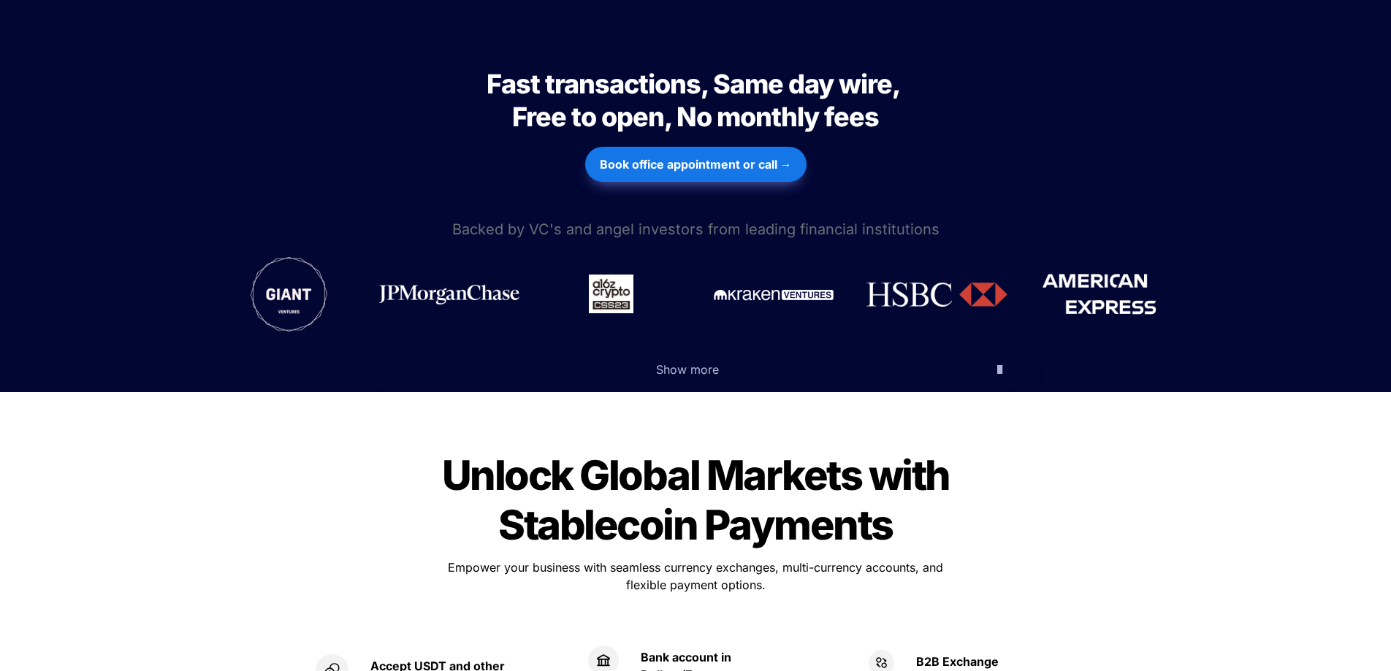
scroll to position [0, 0]
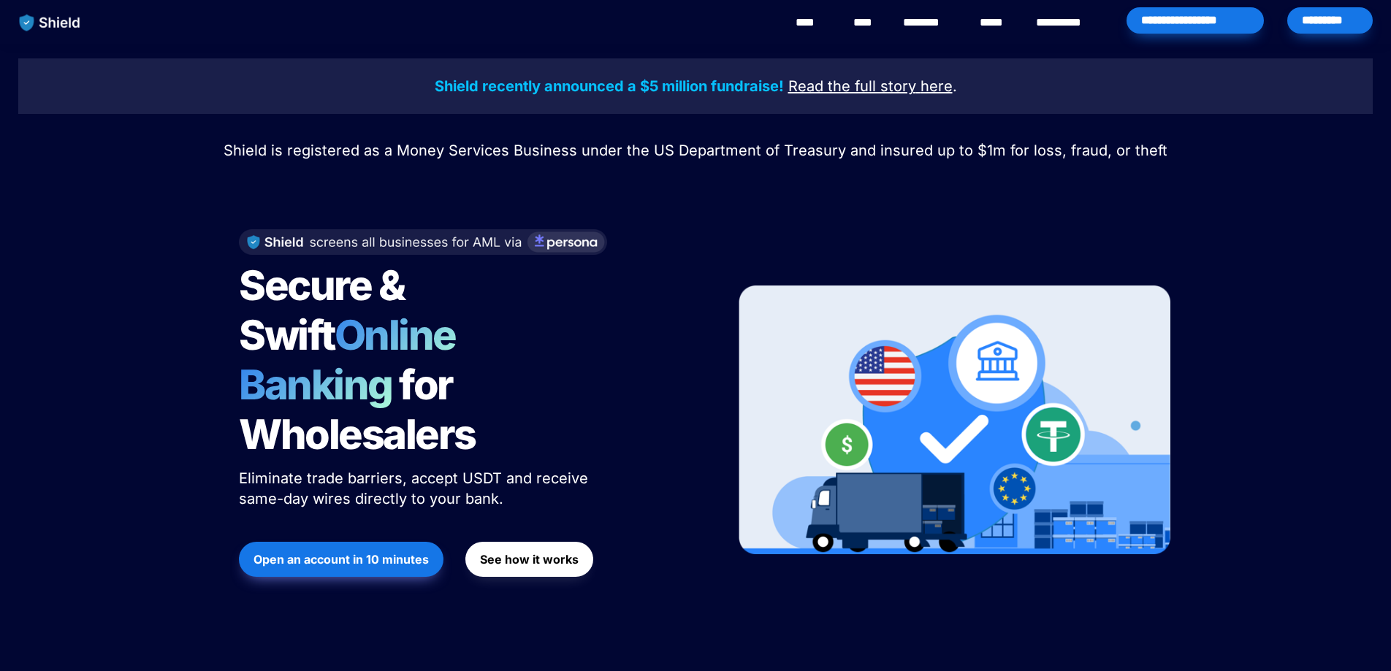
click at [1271, 300] on div "Shield recently announced a $5 million fundraise! Read the full story here . Sh…" at bounding box center [695, 349] width 1391 height 611
